Goal: Check status: Check status

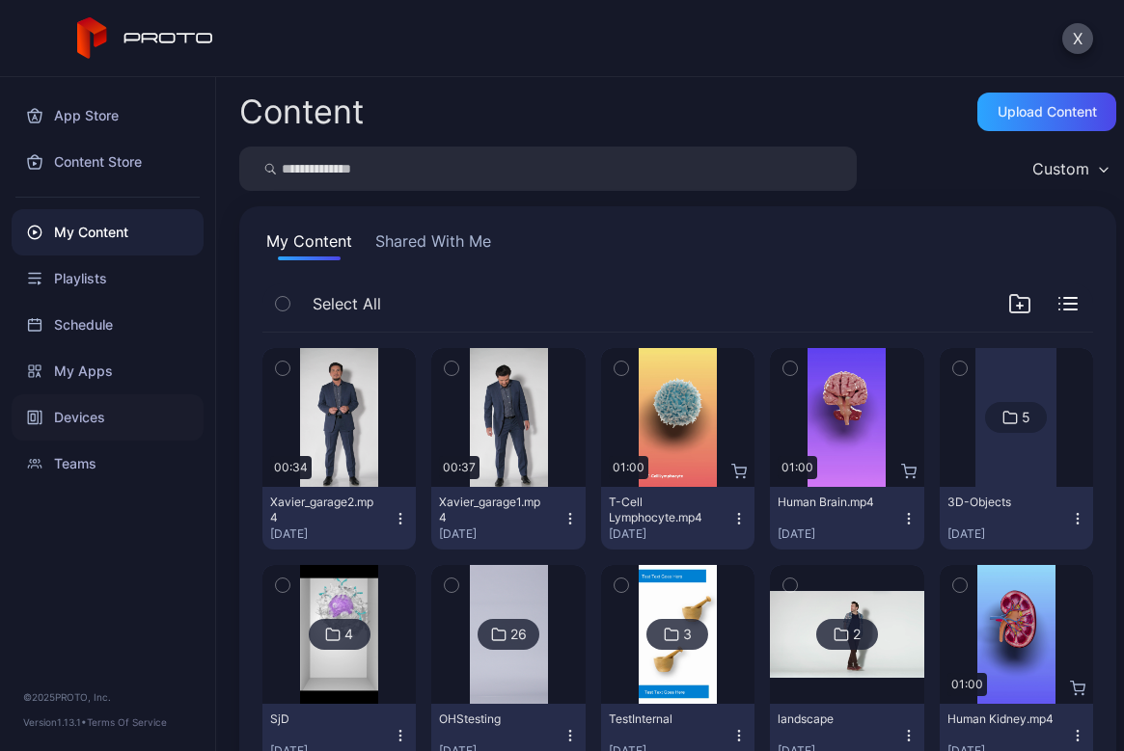
click at [73, 415] on div "Devices" at bounding box center [108, 418] width 192 height 46
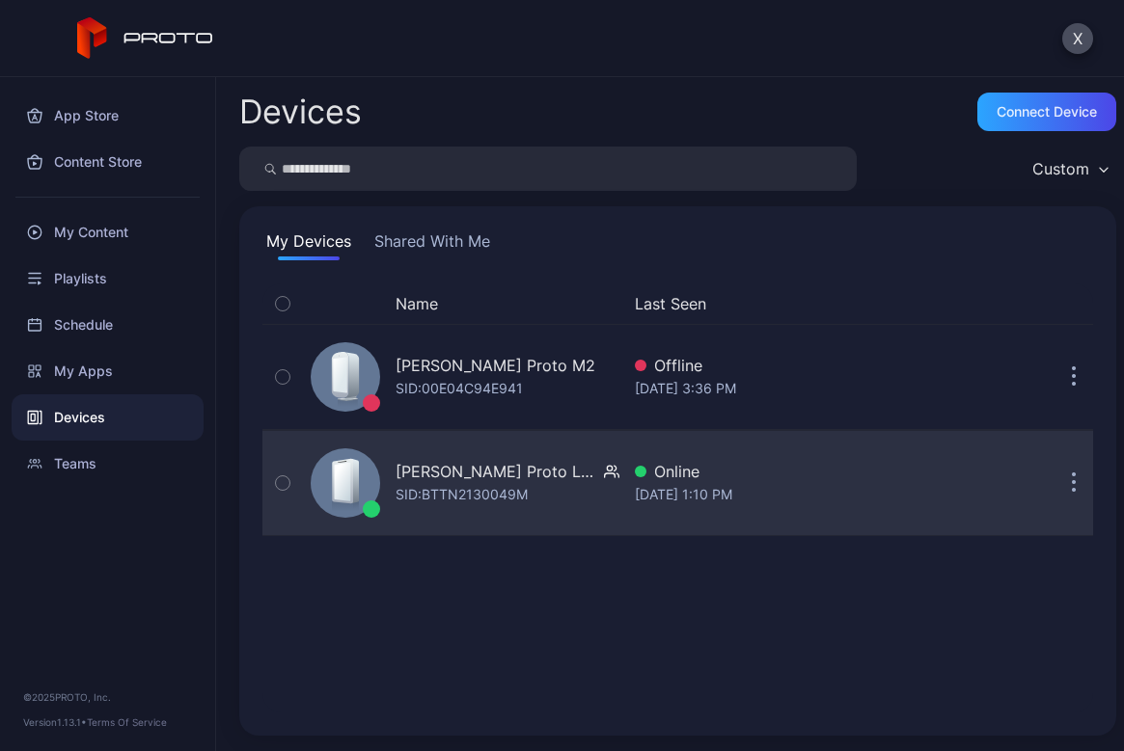
click at [1073, 485] on icon "button" at bounding box center [1074, 484] width 3 height 3
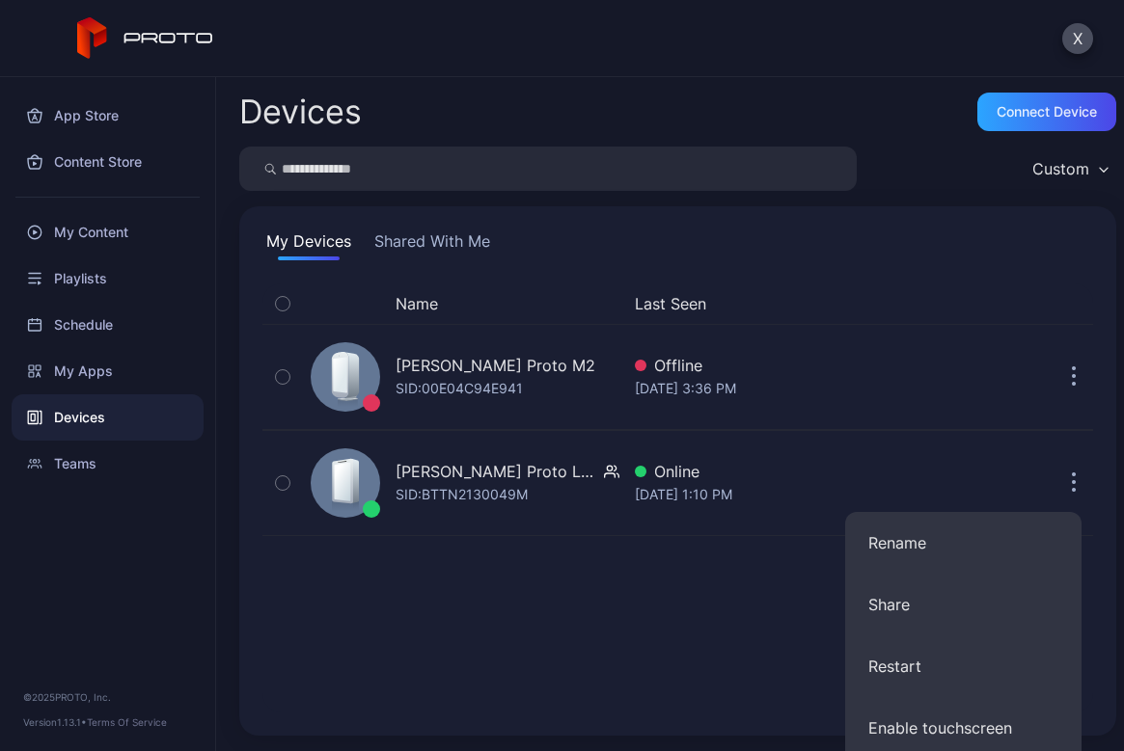
click at [674, 599] on div "Name Last Seen [PERSON_NAME] Proto M2 SID: 00E04C94E941 Offline [DATE] 3:36 PM …" at bounding box center [677, 498] width 831 height 429
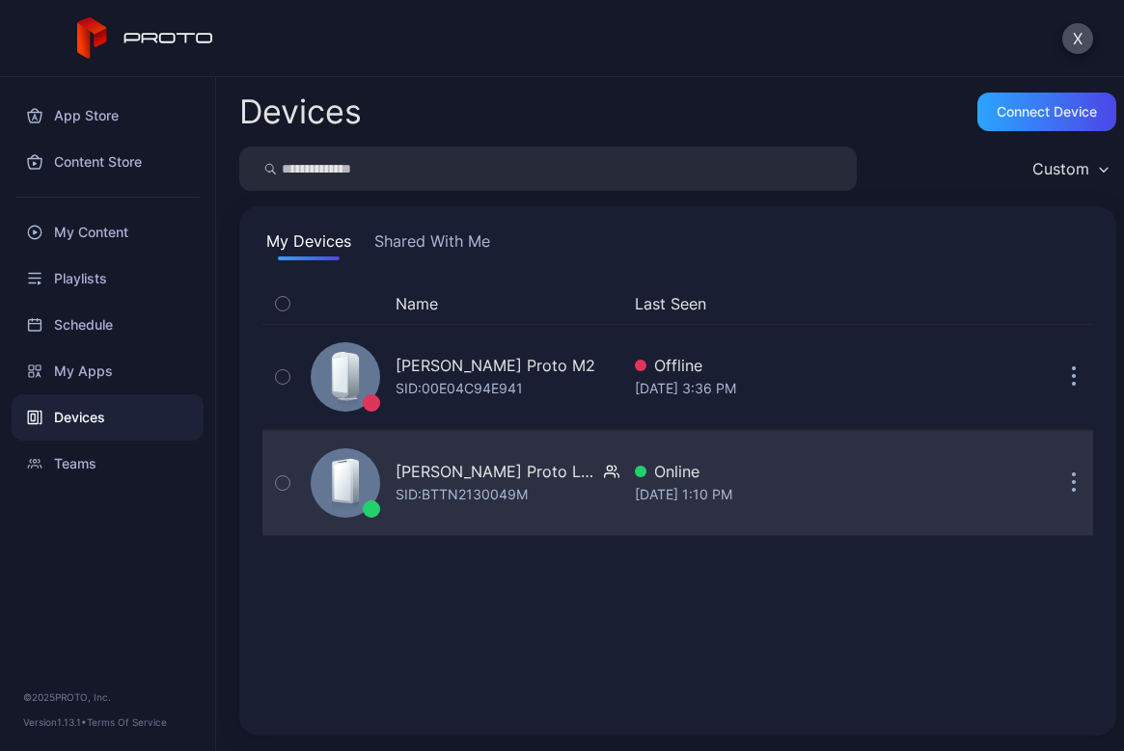
click at [429, 468] on div "[PERSON_NAME] Proto Luma" at bounding box center [496, 471] width 201 height 23
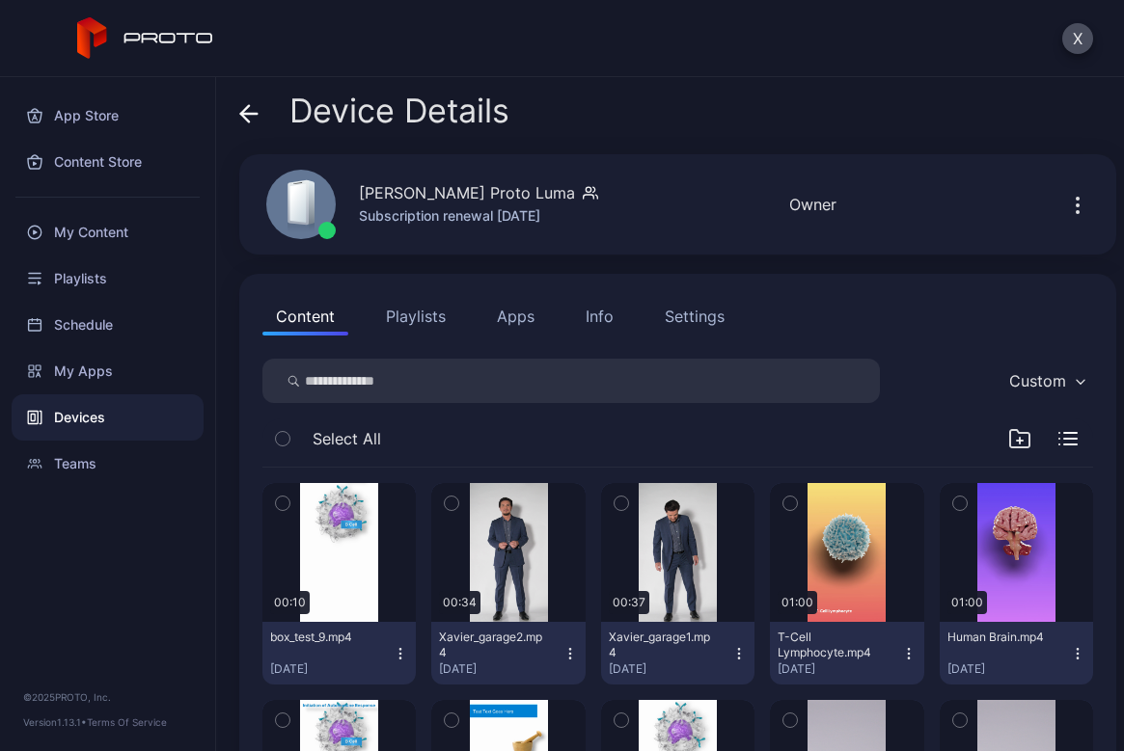
click at [698, 315] on div "Settings" at bounding box center [695, 316] width 60 height 23
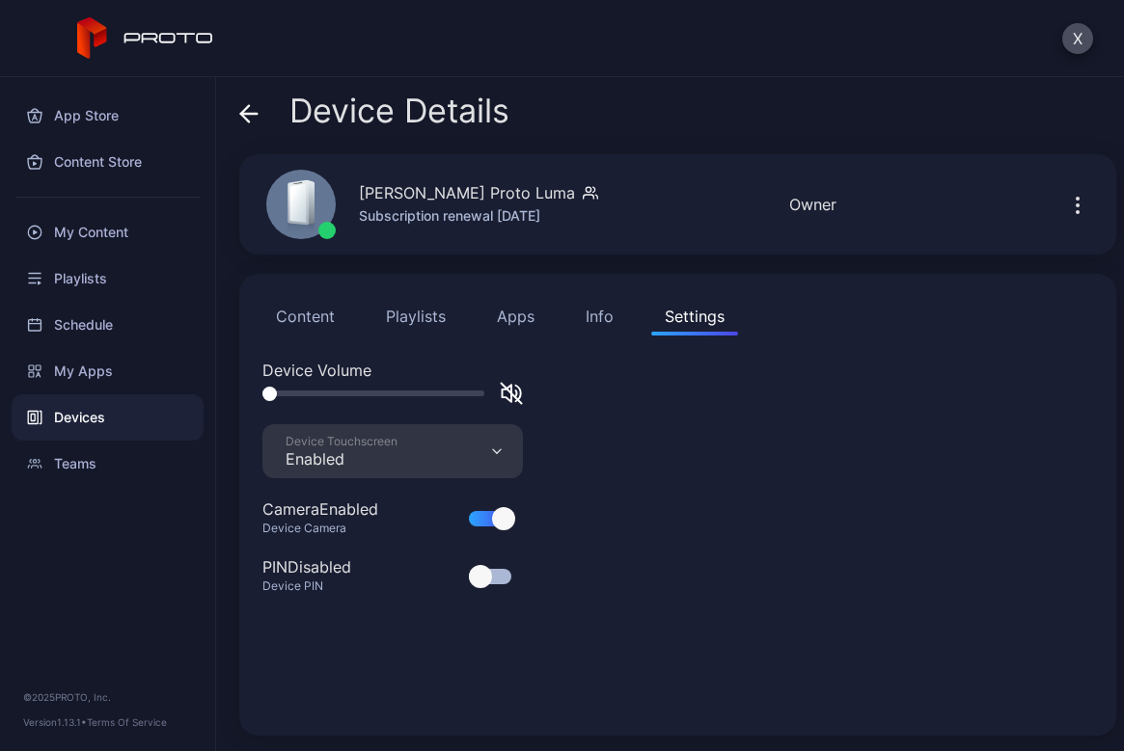
click at [612, 320] on div "Info" at bounding box center [600, 316] width 28 height 23
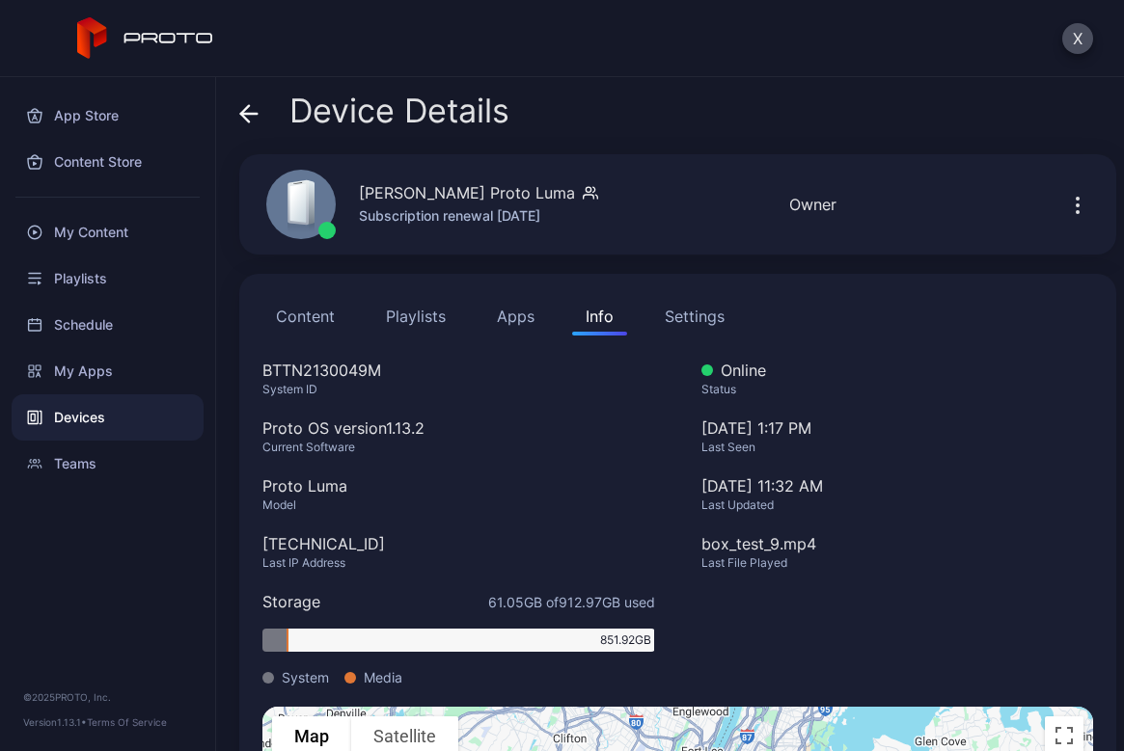
click at [532, 319] on button "Apps" at bounding box center [515, 316] width 65 height 39
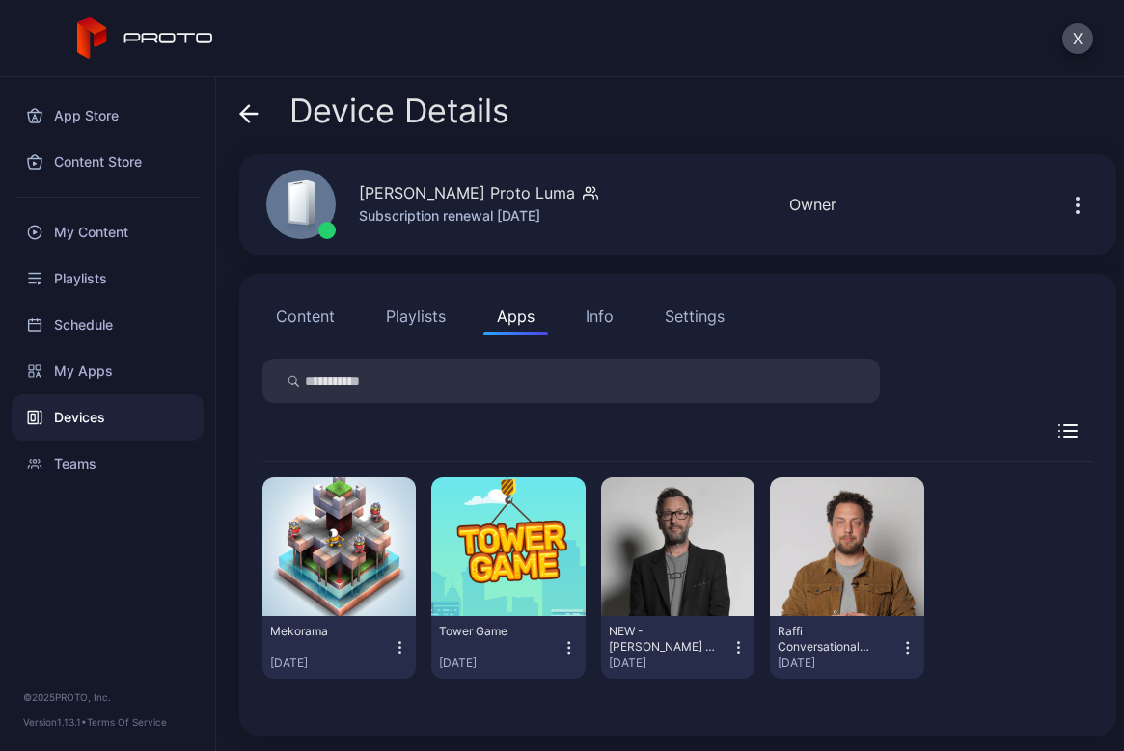
click at [430, 323] on button "Playlists" at bounding box center [415, 316] width 87 height 39
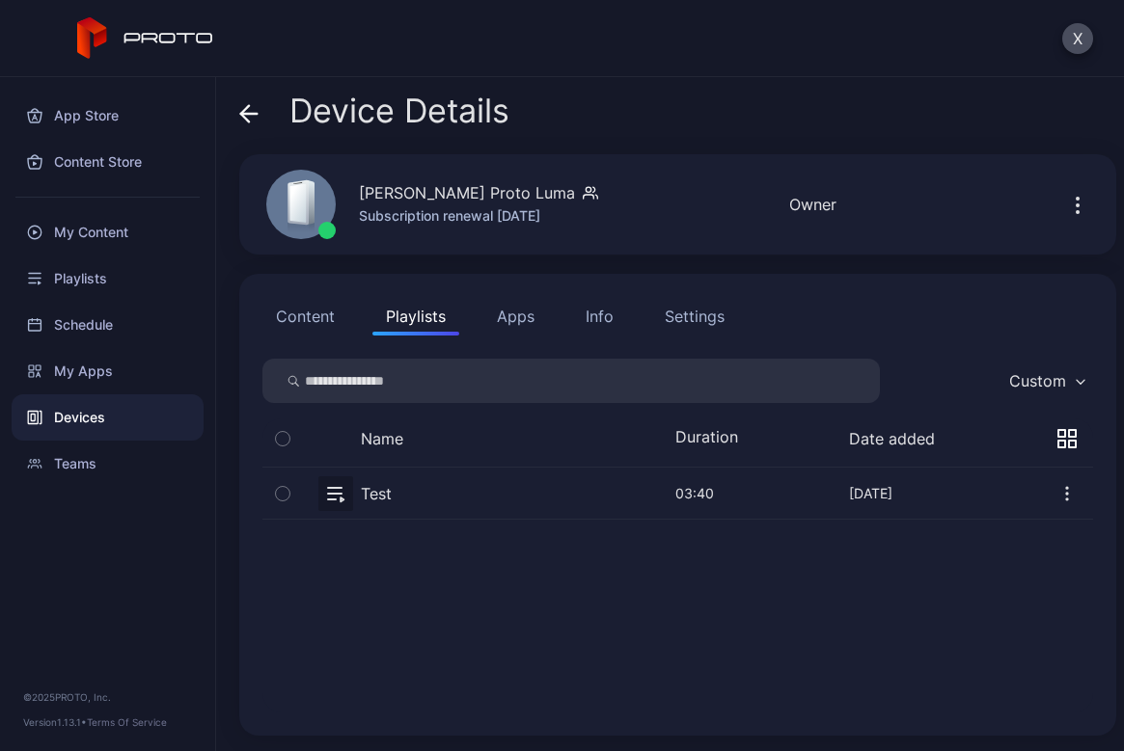
click at [316, 322] on button "Content" at bounding box center [305, 316] width 86 height 39
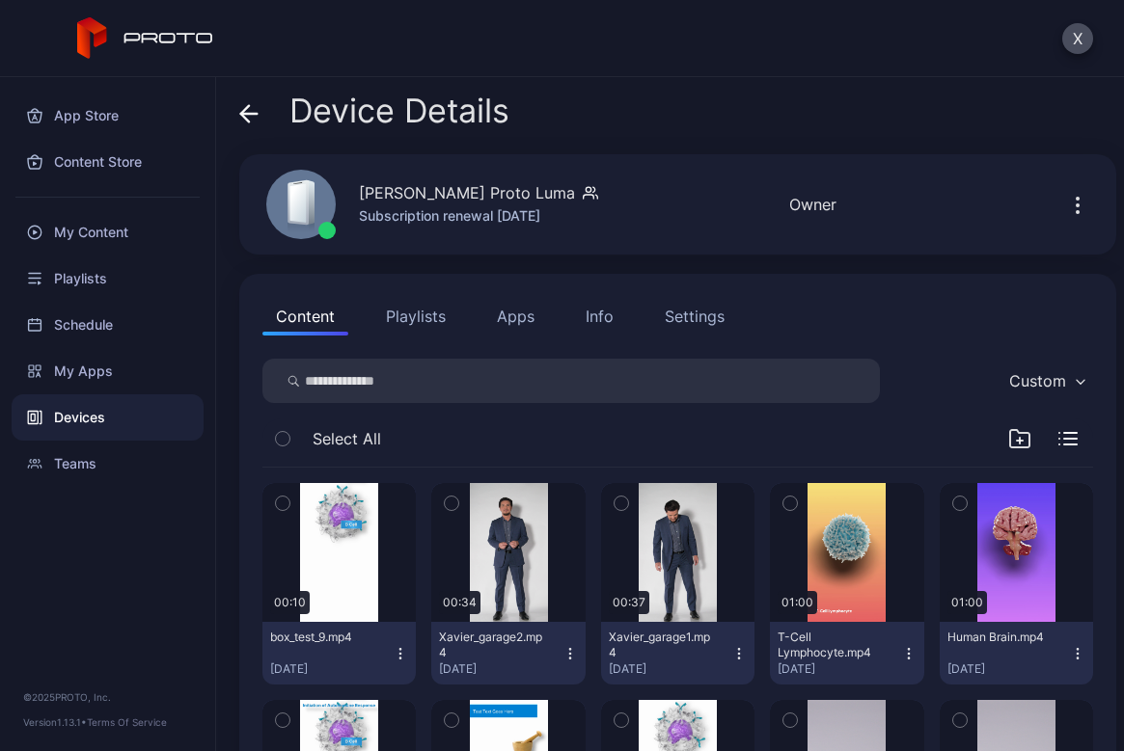
click at [592, 317] on div "Info" at bounding box center [600, 316] width 28 height 23
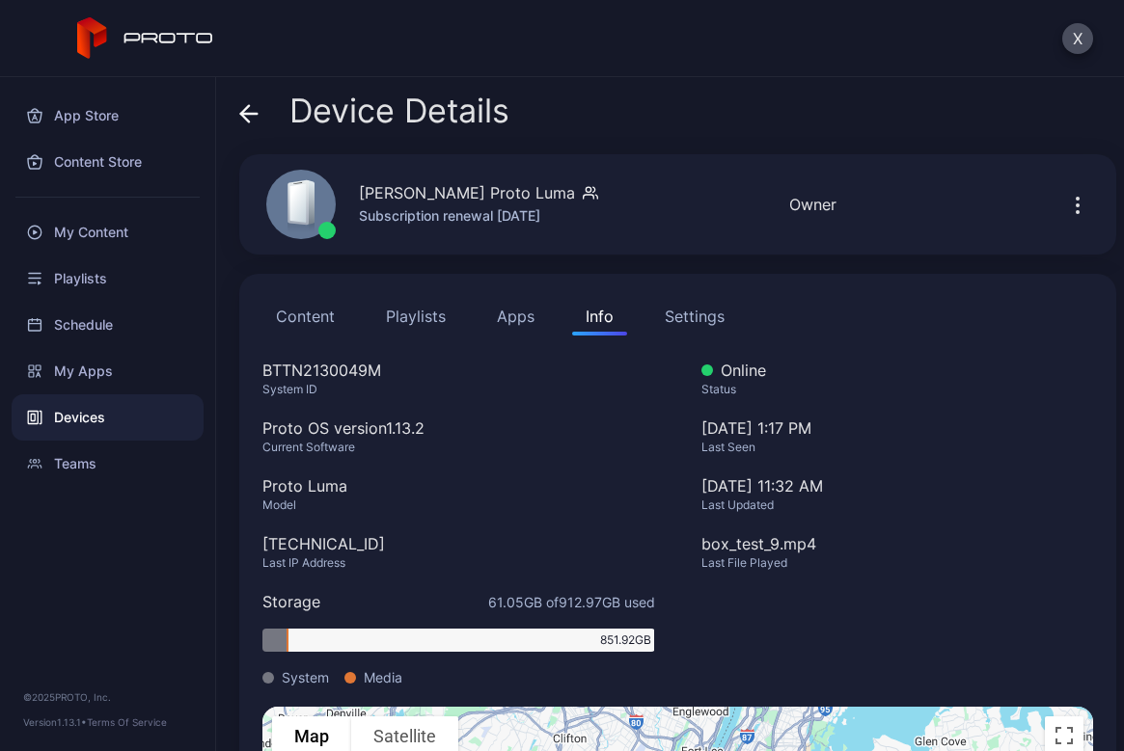
click at [1066, 199] on icon "button" at bounding box center [1077, 205] width 23 height 23
click at [749, 647] on div "Online Status [DATE] 1:17 PM Last Seen [DATE] 11:32 AM Last Updated box_test_9.…" at bounding box center [897, 533] width 393 height 348
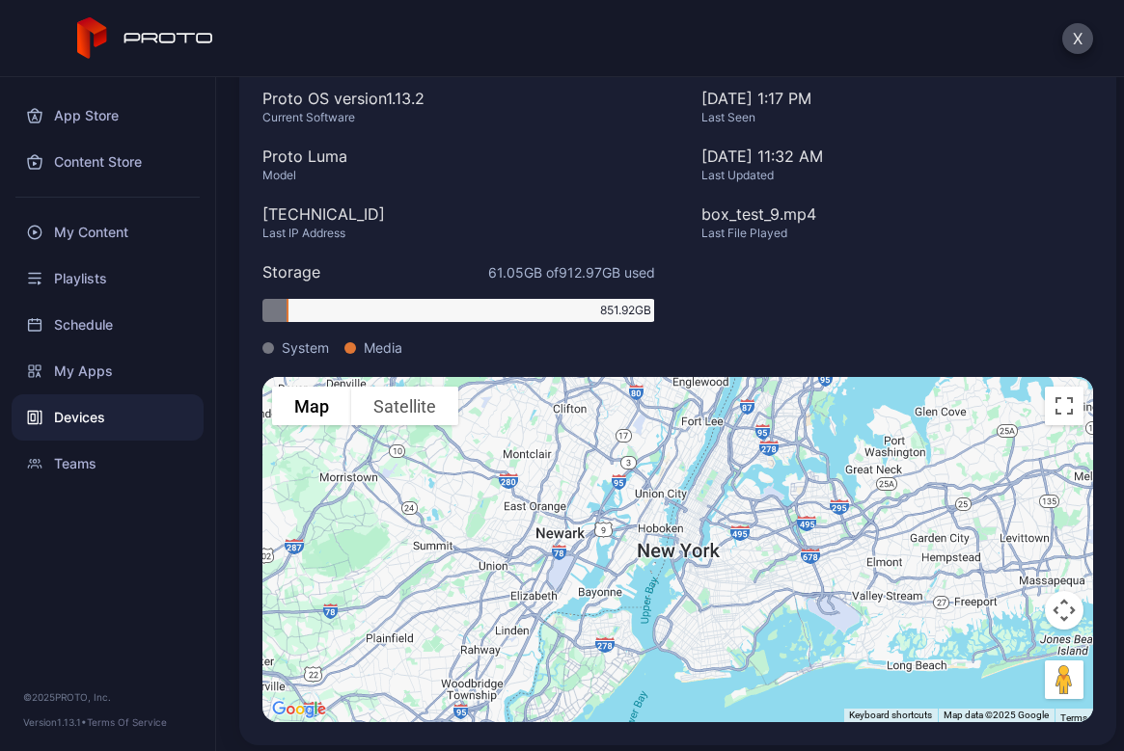
scroll to position [340, 0]
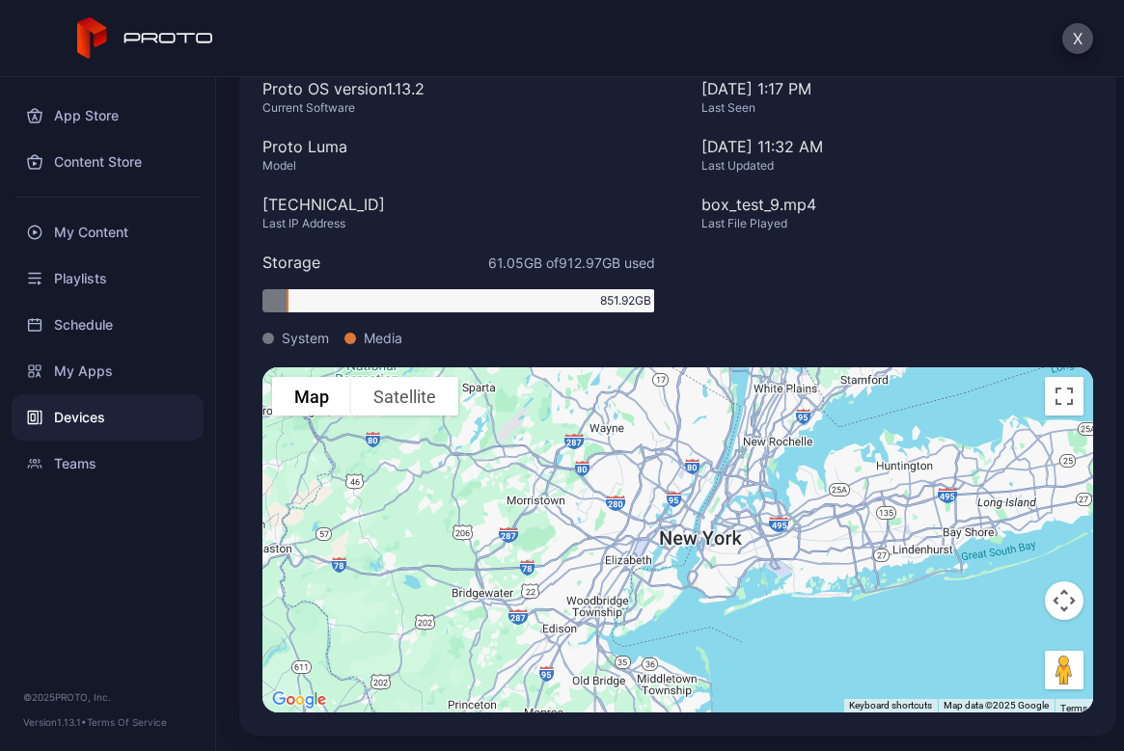
drag, startPoint x: 970, startPoint y: 508, endPoint x: 792, endPoint y: 547, distance: 181.6
click at [792, 547] on div "To activate drag with keyboard, press Alt + Enter. Once in keyboard drag state,…" at bounding box center [677, 540] width 831 height 345
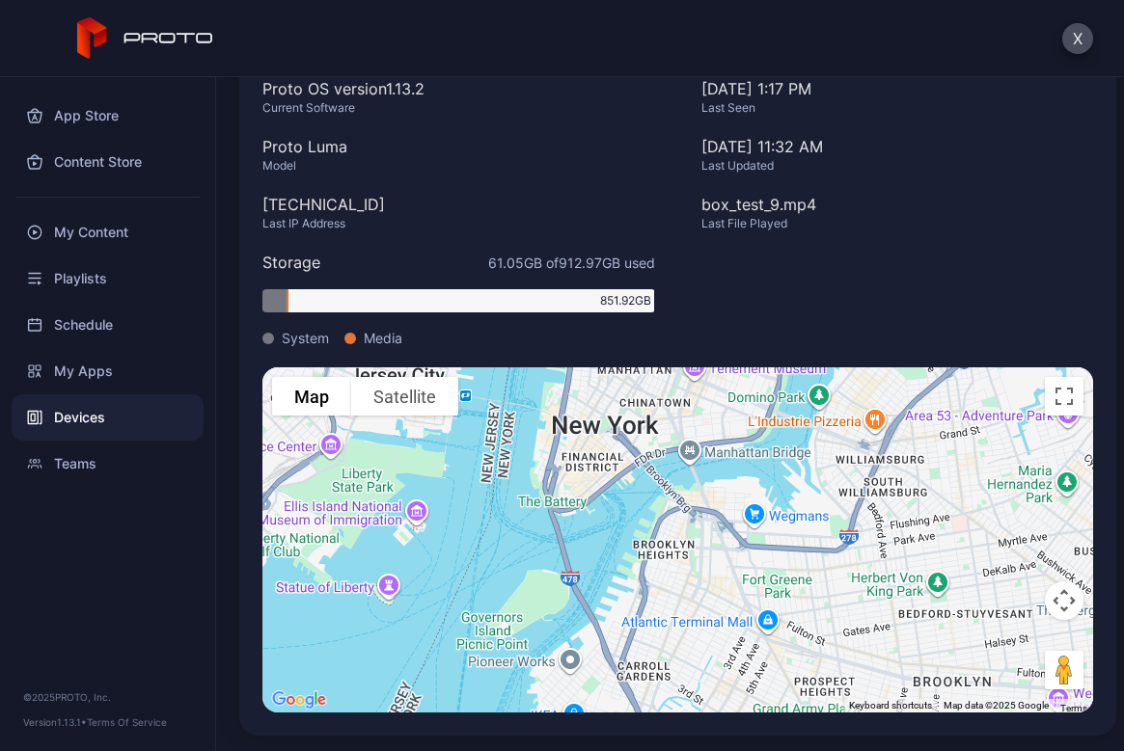
drag, startPoint x: 683, startPoint y: 500, endPoint x: 931, endPoint y: 638, distance: 283.7
click at [931, 638] on div "To activate drag with keyboard, press Alt + Enter. Once in keyboard drag state,…" at bounding box center [677, 540] width 831 height 345
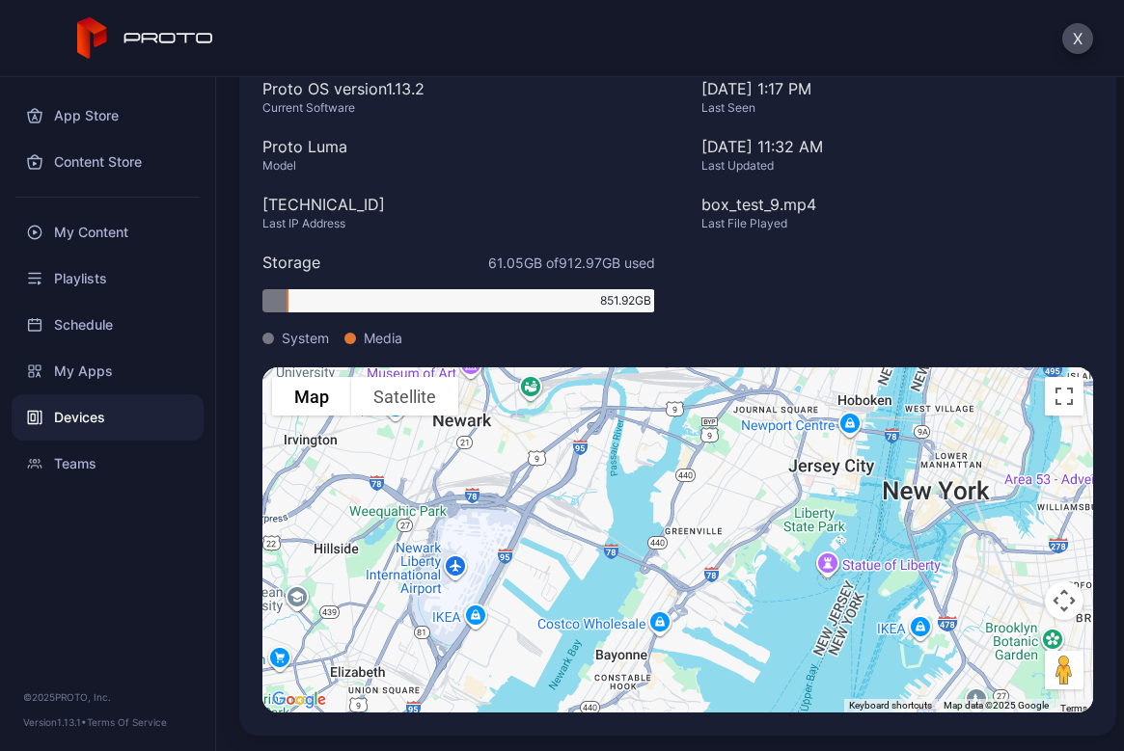
drag, startPoint x: 805, startPoint y: 604, endPoint x: 968, endPoint y: 570, distance: 166.5
click at [968, 570] on div "To activate drag with keyboard, press Alt + Enter. Once in keyboard drag state,…" at bounding box center [677, 540] width 831 height 345
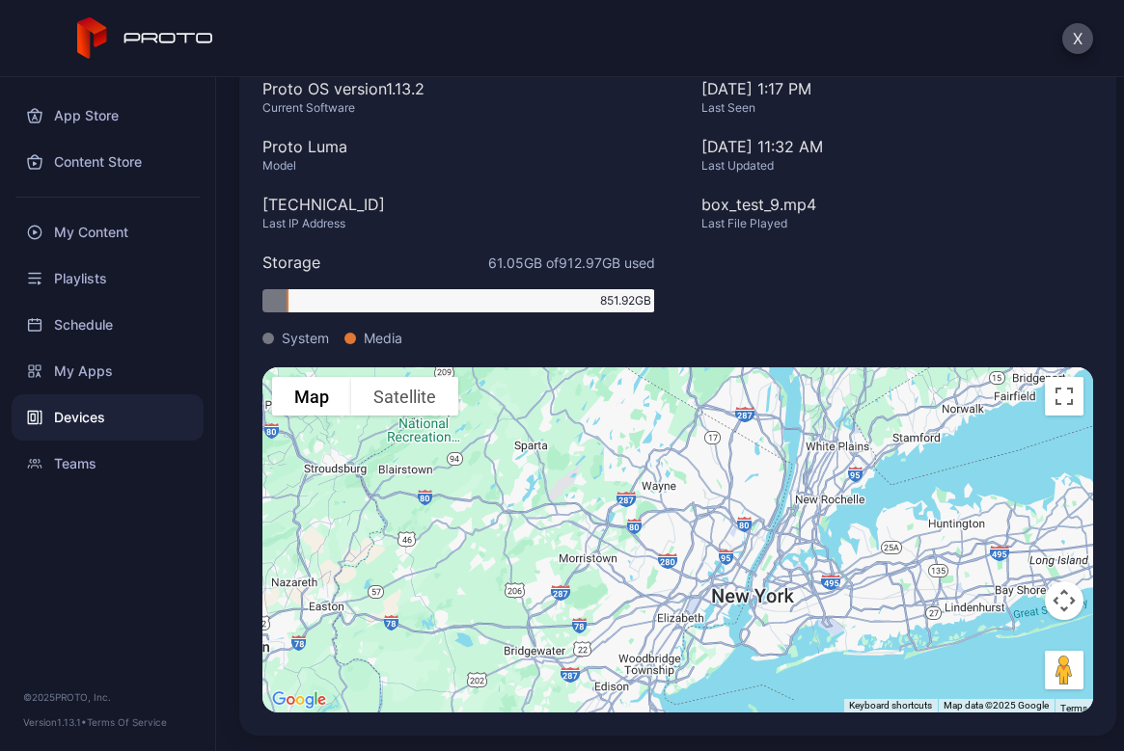
drag, startPoint x: 694, startPoint y: 493, endPoint x: 690, endPoint y: 587, distance: 94.6
click at [690, 587] on div "To activate drag with keyboard, press Alt + Enter. Once in keyboard drag state,…" at bounding box center [677, 540] width 831 height 345
click at [123, 462] on div "Teams" at bounding box center [108, 464] width 192 height 46
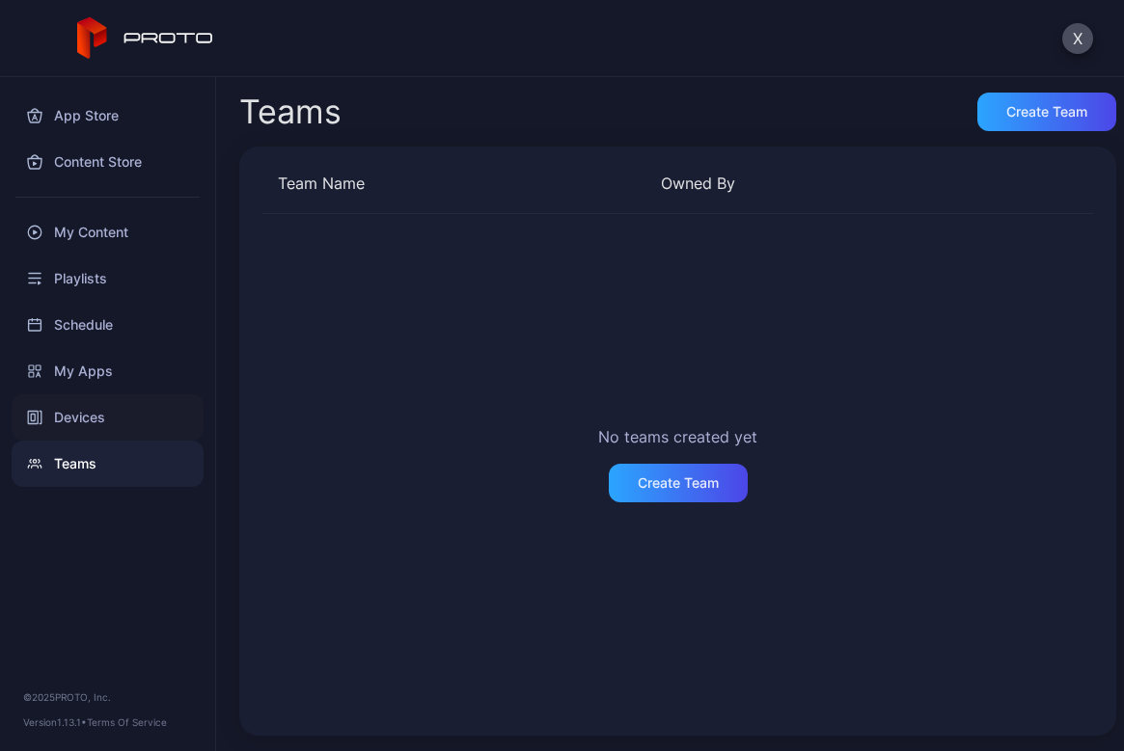
click at [100, 417] on div "Devices" at bounding box center [108, 418] width 192 height 46
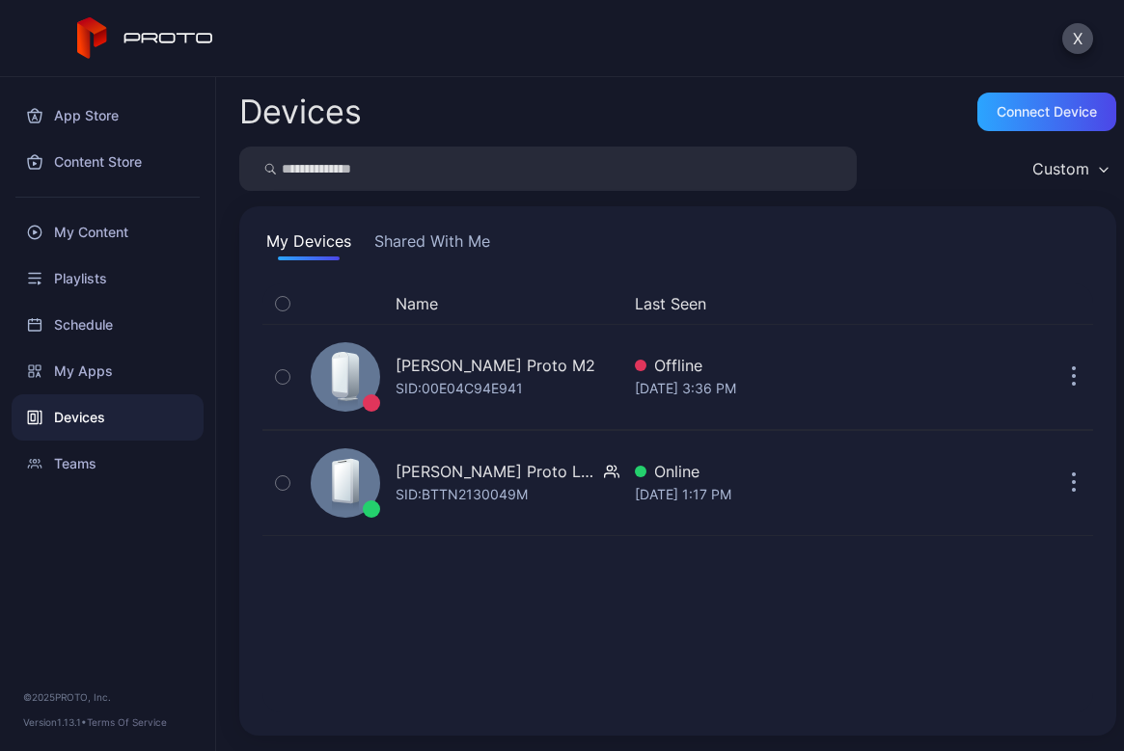
click at [1032, 167] on div "Custom" at bounding box center [1060, 168] width 57 height 19
click at [782, 642] on div "Name Last Seen [PERSON_NAME] Proto M2 SID: 00E04C94E941 Offline [DATE] 3:36 PM …" at bounding box center [677, 498] width 831 height 429
